Goal: Transaction & Acquisition: Purchase product/service

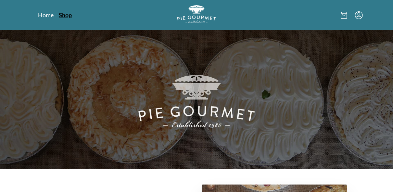
click at [65, 14] on link "Shop" at bounding box center [65, 15] width 13 height 8
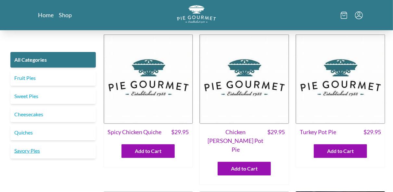
click at [20, 150] on link "Savory Pies" at bounding box center [52, 151] width 85 height 16
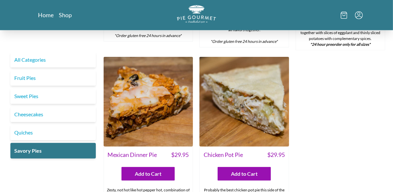
scroll to position [322, 0]
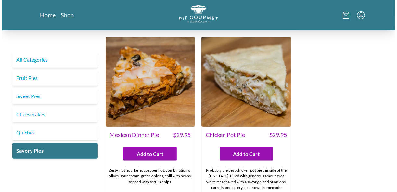
scroll to position [343, 0]
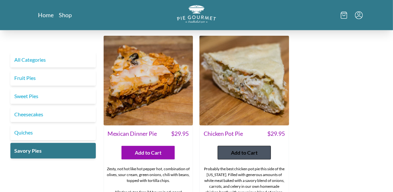
click at [238, 149] on span "Add to Cart" at bounding box center [244, 153] width 27 height 8
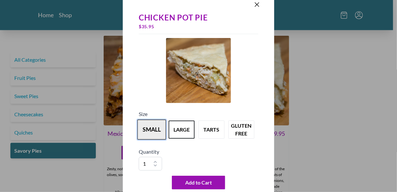
click at [145, 130] on button "small" at bounding box center [151, 130] width 29 height 20
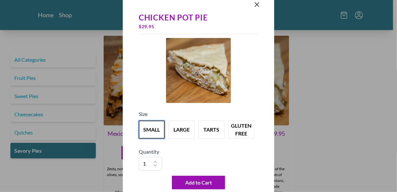
click at [267, 160] on div "Chicken Pot Pie $ 29.95 Size small large tarts gluten free Quantity 1 2 3 4 5 6…" at bounding box center [198, 96] width 151 height 219
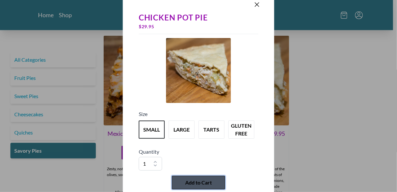
click at [194, 182] on span "Add to Cart" at bounding box center [198, 183] width 27 height 8
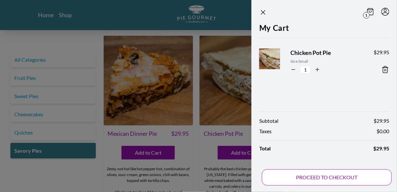
click at [323, 179] on button "PROCEED TO CHECKOUT" at bounding box center [327, 177] width 130 height 16
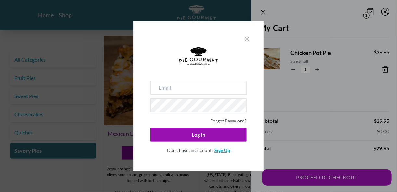
click at [217, 149] on link "Sign Up" at bounding box center [222, 151] width 16 height 6
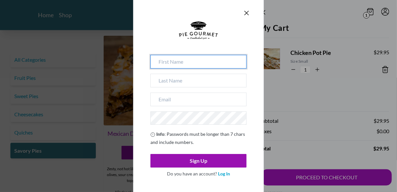
click at [167, 64] on input at bounding box center [198, 62] width 96 height 14
type input "[PERSON_NAME]"
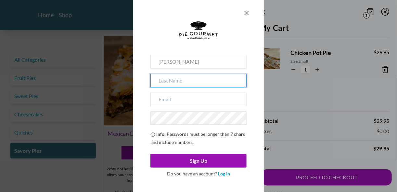
type input "[PERSON_NAME]"
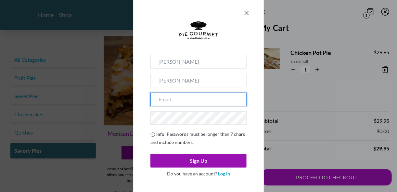
type input "[EMAIL_ADDRESS][DOMAIN_NAME]"
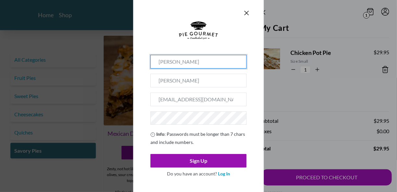
click at [142, 127] on div "[PERSON_NAME] [EMAIL_ADDRESS][DOMAIN_NAME] Info : Passwords must be longer than…" at bounding box center [198, 96] width 131 height 202
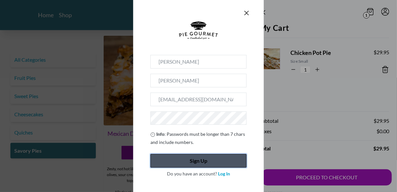
click at [197, 161] on button "Sign Up" at bounding box center [198, 161] width 96 height 14
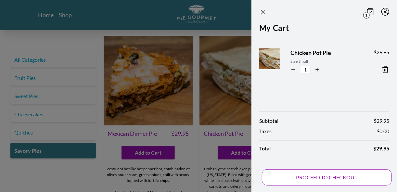
click at [330, 176] on button "PROCEED TO CHECKOUT" at bounding box center [327, 177] width 130 height 16
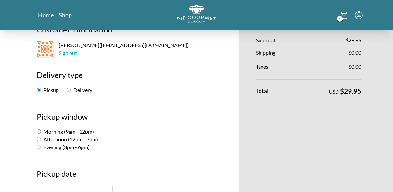
scroll to position [52, 0]
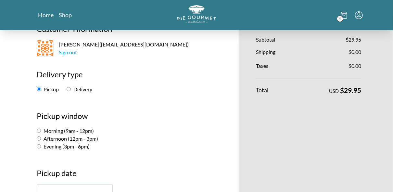
click at [38, 146] on input "Evening (3pm - 6pm)" at bounding box center [39, 146] width 4 height 4
radio input "true"
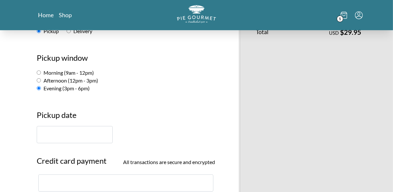
scroll to position [114, 0]
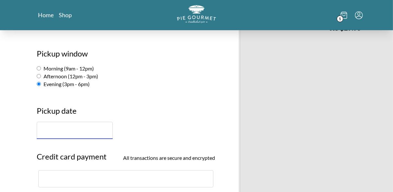
click at [41, 130] on input "text" at bounding box center [75, 130] width 76 height 17
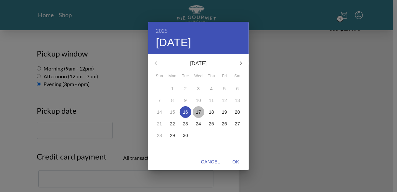
click at [198, 111] on p "17" at bounding box center [198, 112] width 5 height 6
click at [235, 159] on span "OK" at bounding box center [236, 162] width 16 height 8
type input "[DATE]"
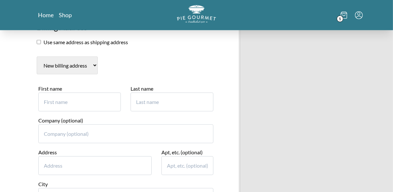
scroll to position [335, 0]
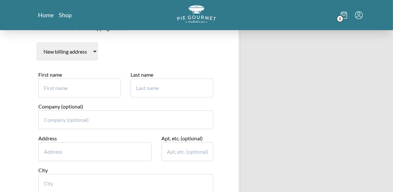
click at [52, 82] on input "First name" at bounding box center [79, 88] width 83 height 19
type input "[PERSON_NAME]"
type input "1"
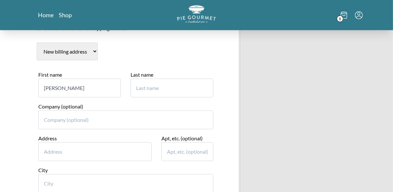
type input "[PERSON_NAME]"
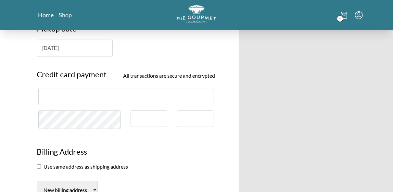
click at [8, 123] on div "Pie Gourmet Customer information [PERSON_NAME] ( [EMAIL_ADDRESS][DOMAIN_NAME] )…" at bounding box center [196, 177] width 393 height 687
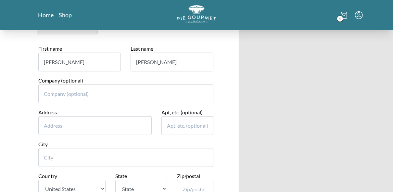
click at [8, 123] on div "Pie Gourmet Customer information [PERSON_NAME] ( [EMAIL_ADDRESS][DOMAIN_NAME] )…" at bounding box center [196, 12] width 393 height 687
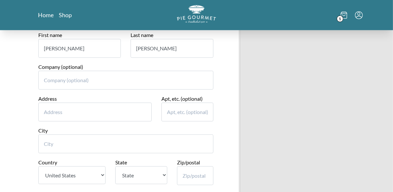
scroll to position [405, 0]
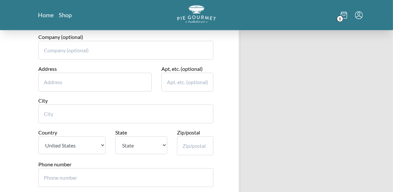
click at [47, 81] on input "Address" at bounding box center [94, 82] width 113 height 19
type input "[STREET_ADDRESS][PERSON_NAME]"
type input "[GEOGRAPHIC_DATA]"
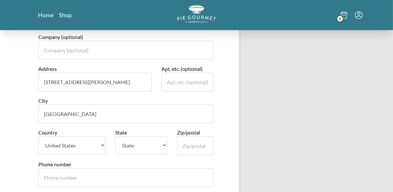
select select "VA"
type input "22181"
type input "6785765422"
click at [145, 79] on input "[STREET_ADDRESS][PERSON_NAME]" at bounding box center [94, 82] width 113 height 19
type input "[STREET_ADDRESS][PERSON_NAME]"
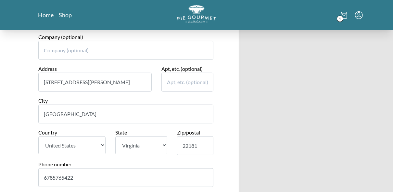
scroll to position [530, 0]
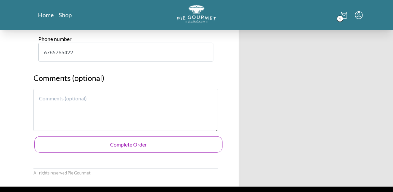
click at [115, 143] on button "Complete Order" at bounding box center [128, 144] width 188 height 16
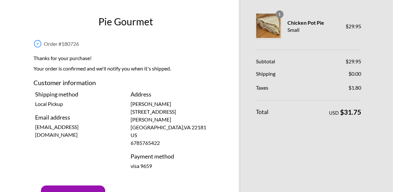
click at [19, 99] on div "Pie Gourmet Order # 180726 Thanks for your purchase! Your order is confirmed an…" at bounding box center [196, 118] width 393 height 236
